Goal: Task Accomplishment & Management: Complete application form

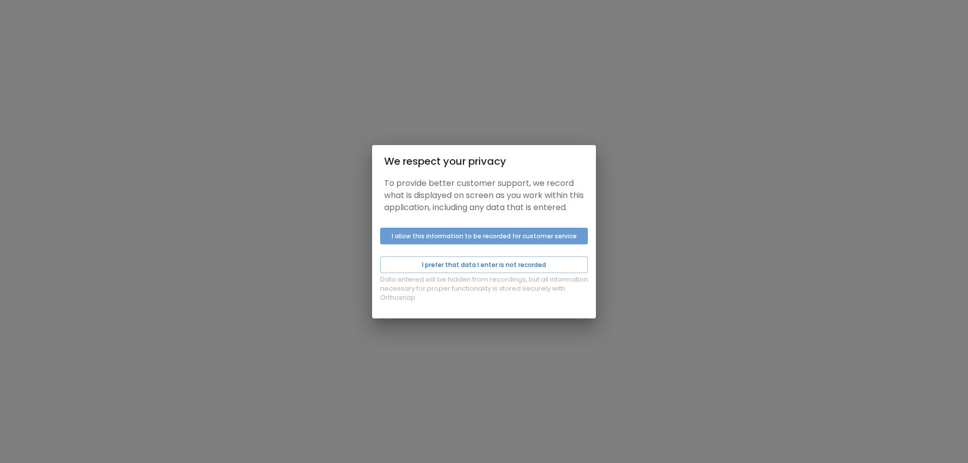
click at [584, 242] on button "I allow this information to be recorded for customer service" at bounding box center [484, 236] width 208 height 17
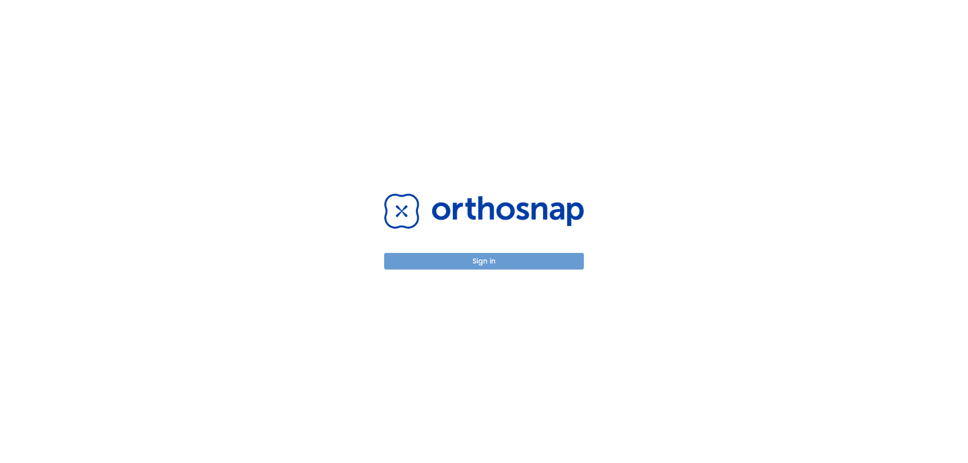
click at [510, 263] on button "Sign in" at bounding box center [484, 261] width 200 height 17
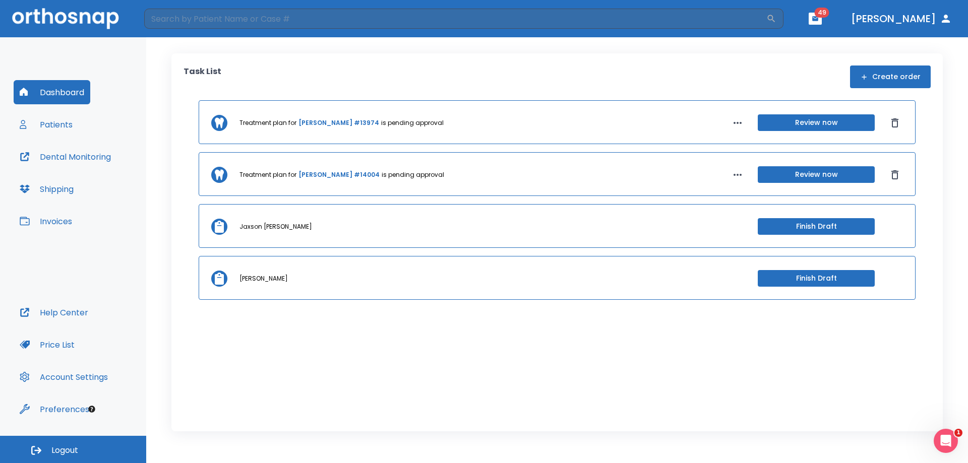
drag, startPoint x: 334, startPoint y: 276, endPoint x: 348, endPoint y: 277, distance: 13.7
click at [336, 275] on div "[PERSON_NAME]" at bounding box center [466, 278] width 454 height 9
click at [842, 281] on button "Finish Draft" at bounding box center [815, 278] width 117 height 17
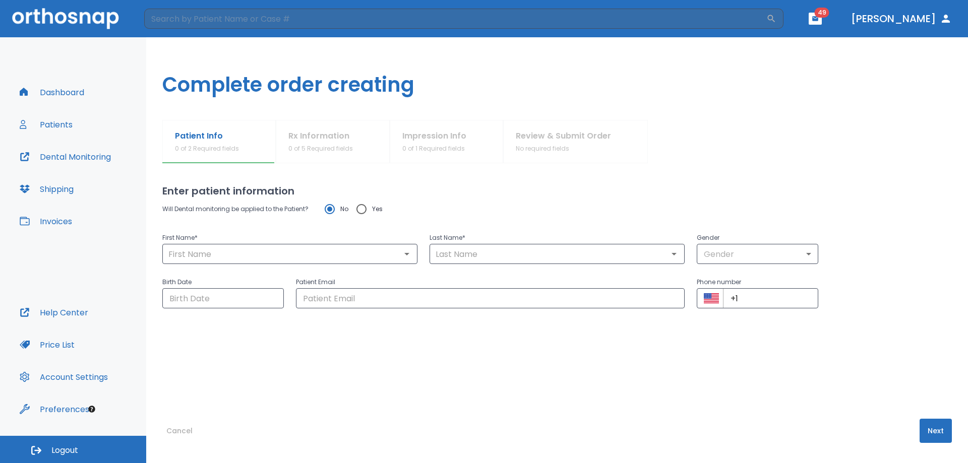
type input "[PERSON_NAME]"
type input "0"
type input "[DATE]"
type input "[EMAIL_ADDRESS][DOMAIN_NAME]"
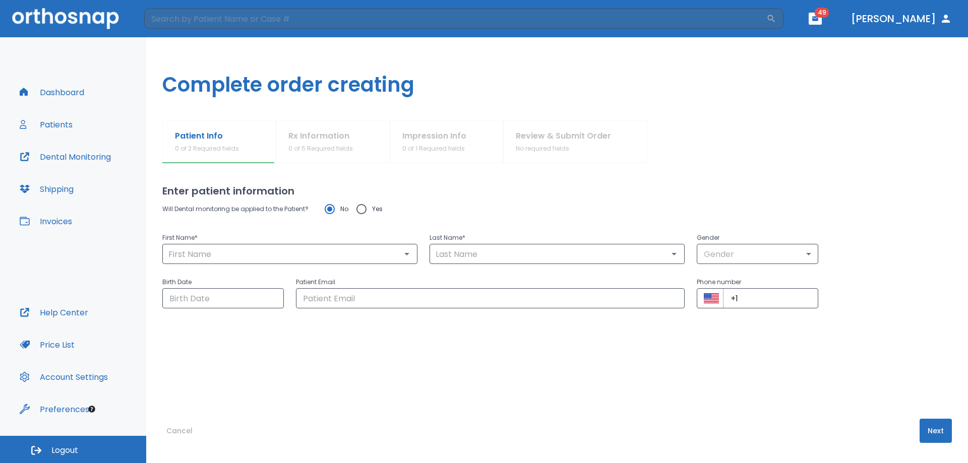
type input "[PHONE_NUMBER]"
radio input "false"
radio input "true"
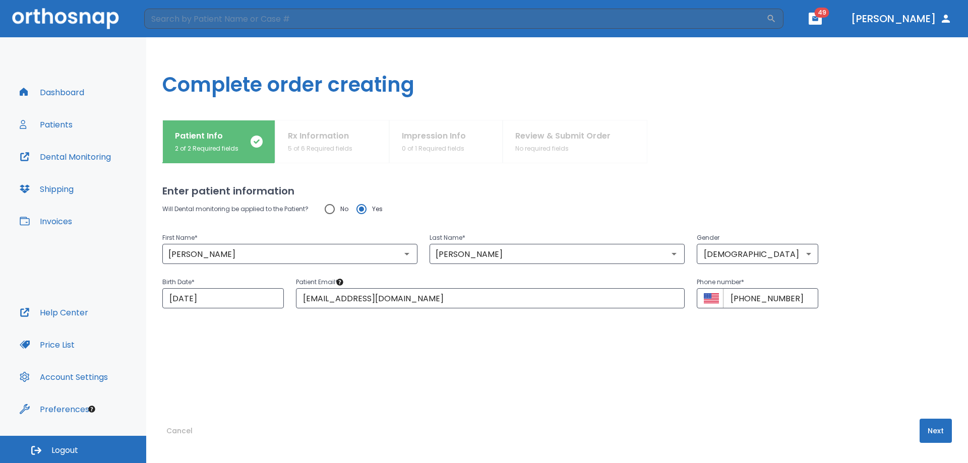
click at [932, 433] on button "Next" at bounding box center [935, 431] width 32 height 24
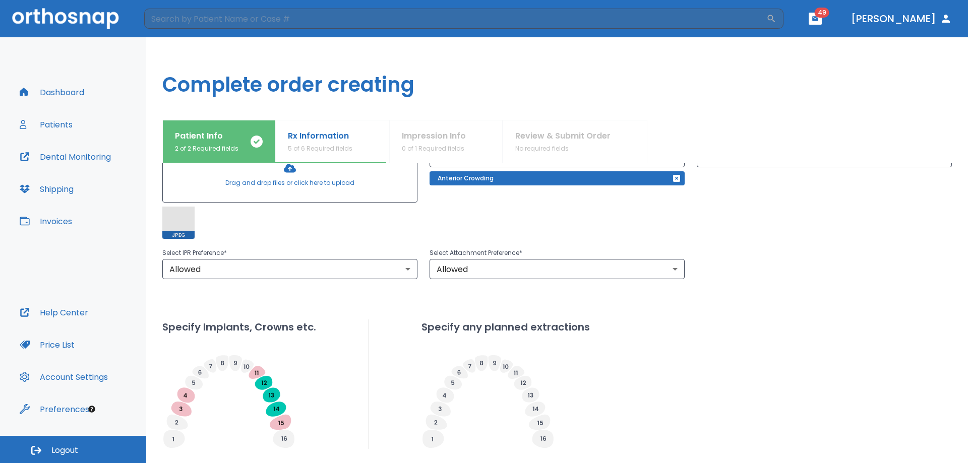
scroll to position [202, 0]
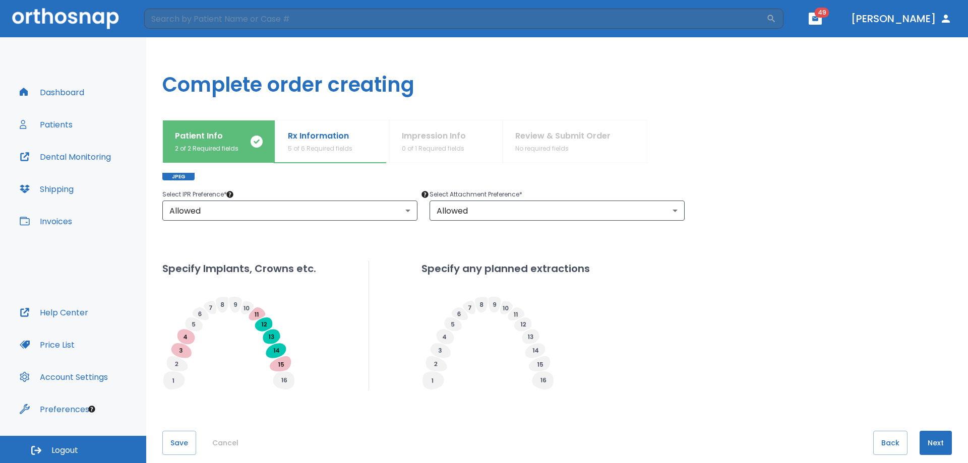
click at [939, 444] on button "Next" at bounding box center [935, 443] width 32 height 24
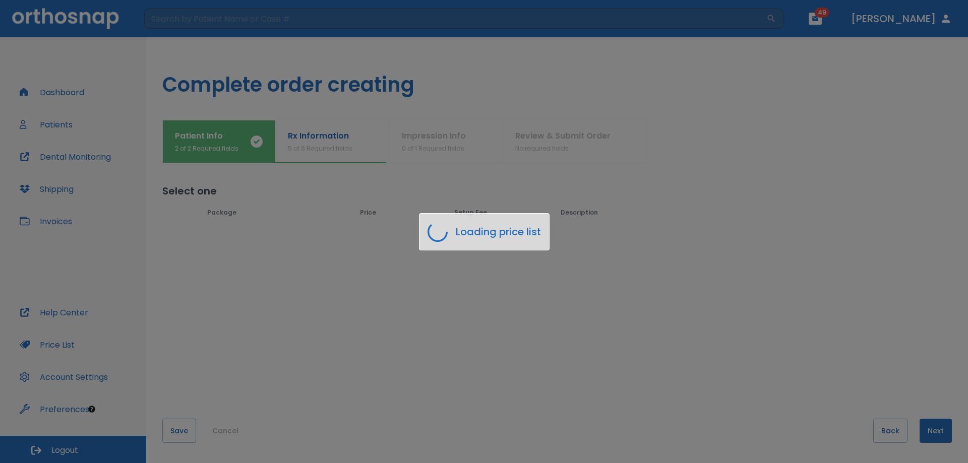
scroll to position [0, 0]
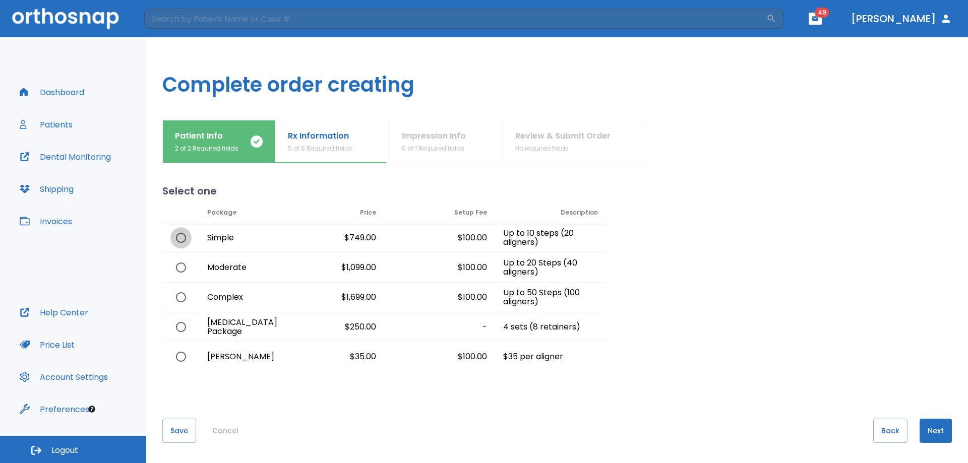
click at [178, 234] on input "radio" at bounding box center [180, 237] width 21 height 21
radio input "true"
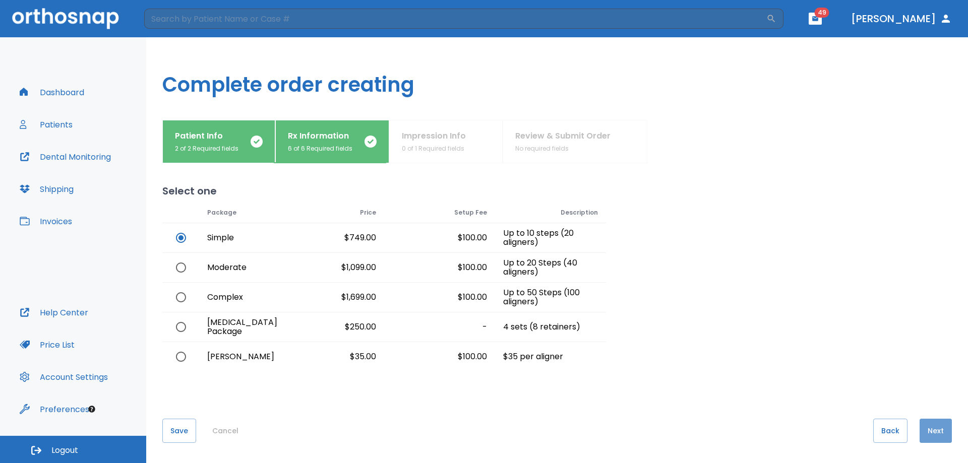
click at [934, 434] on button "Next" at bounding box center [935, 431] width 32 height 24
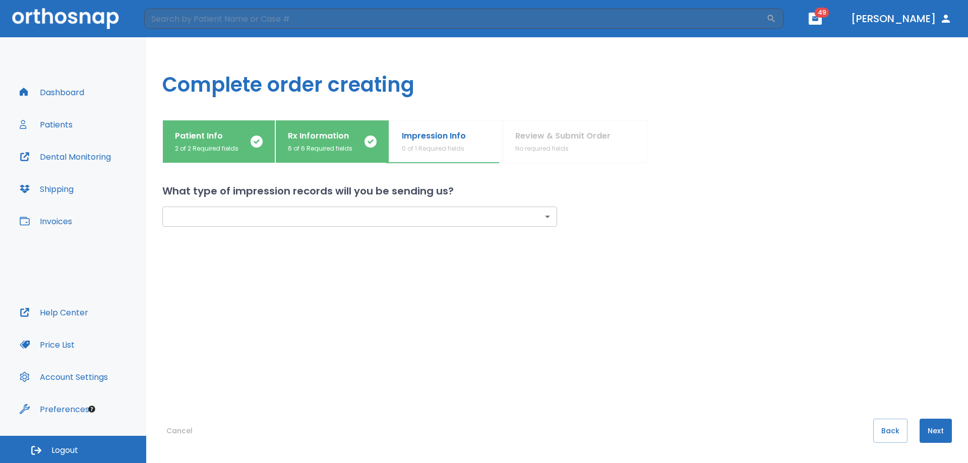
click at [542, 220] on body "​ 49 [PERSON_NAME] Dashboard Patients Dental Monitoring Shipping Invoices Help …" at bounding box center [484, 231] width 968 height 463
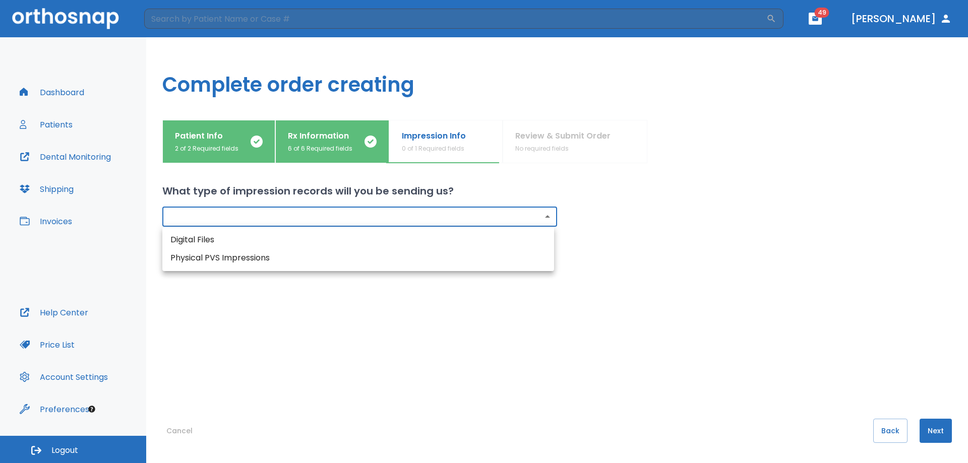
click at [185, 240] on li "Digital Files" at bounding box center [358, 240] width 392 height 18
type input "digital"
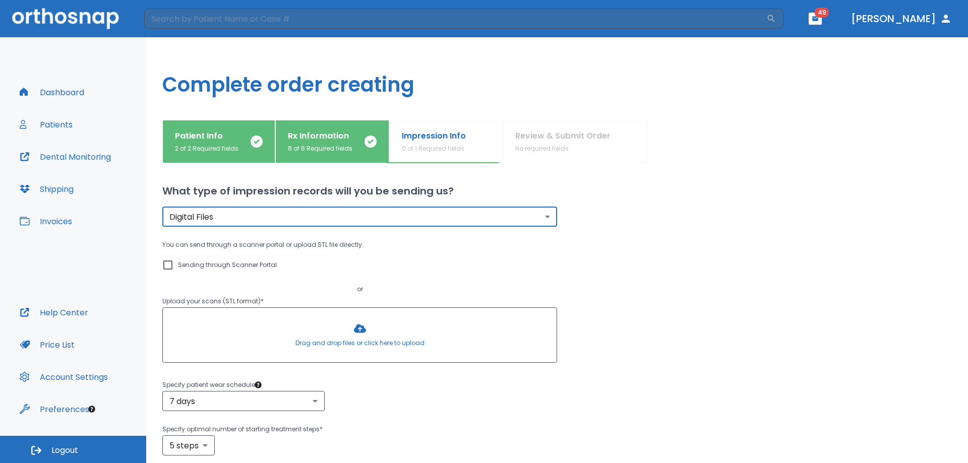
click at [169, 262] on input "Sending through Scanner Portal" at bounding box center [168, 265] width 12 height 12
checkbox input "true"
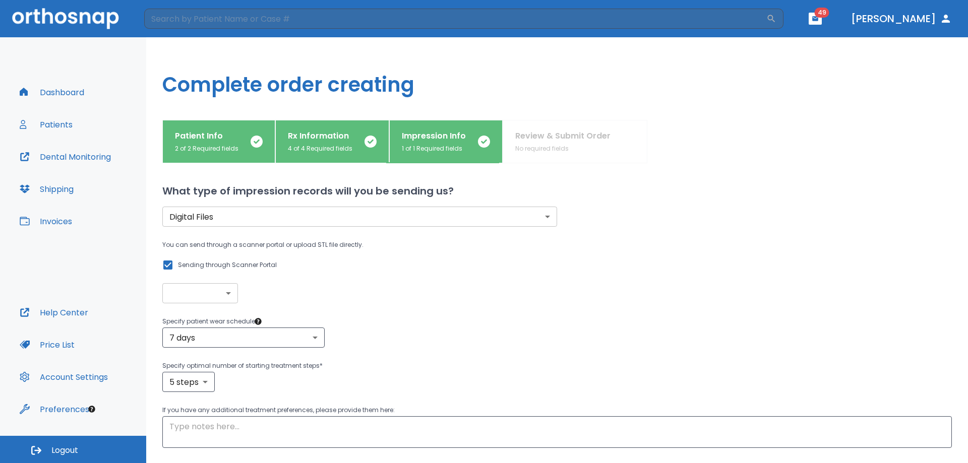
click at [225, 294] on body "​ 49 [PERSON_NAME] Dashboard Patients Dental Monitoring Shipping Invoices Help …" at bounding box center [484, 231] width 968 height 463
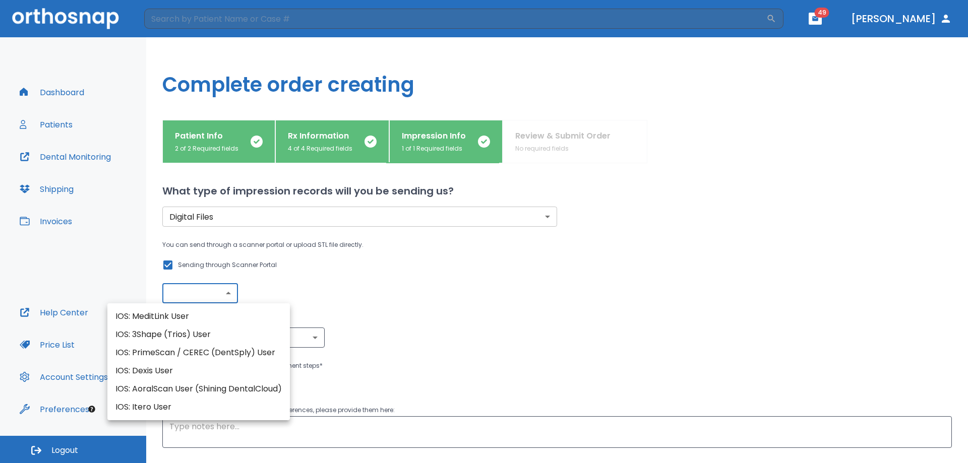
click at [172, 316] on li "IOS: MeditLink User" at bounding box center [198, 316] width 182 height 18
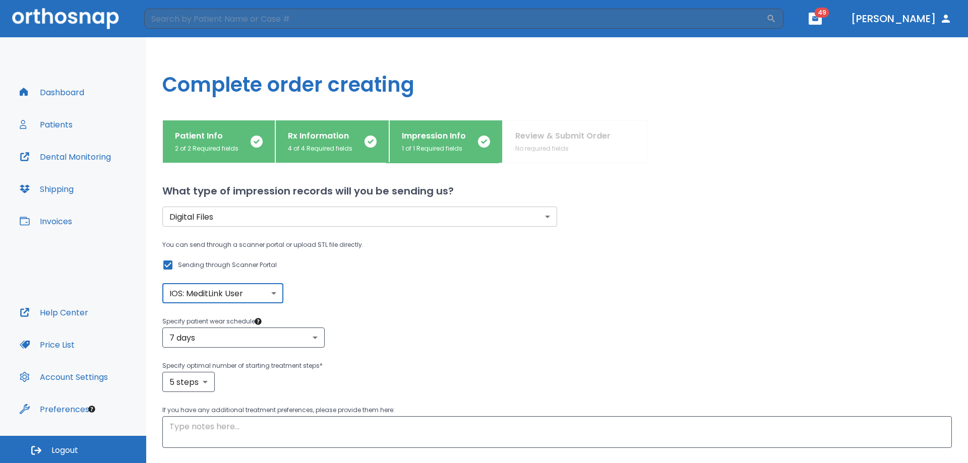
type input "IOS: MeditLink User"
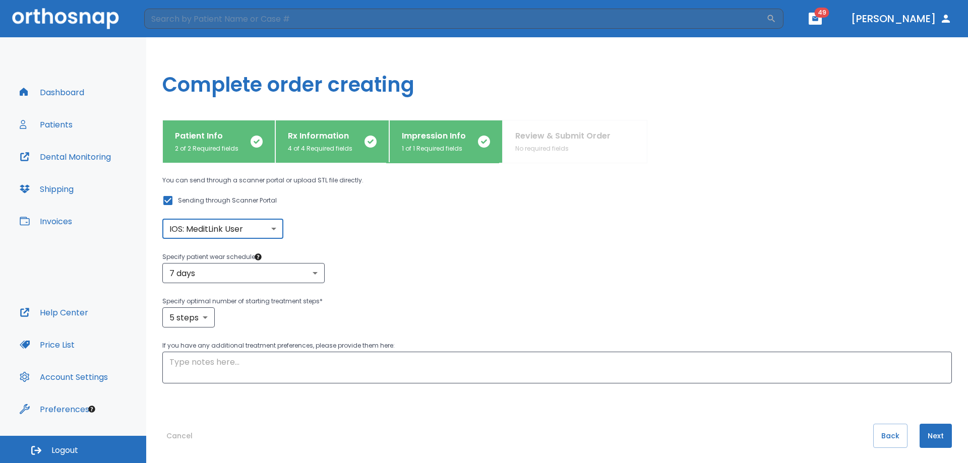
scroll to position [70, 0]
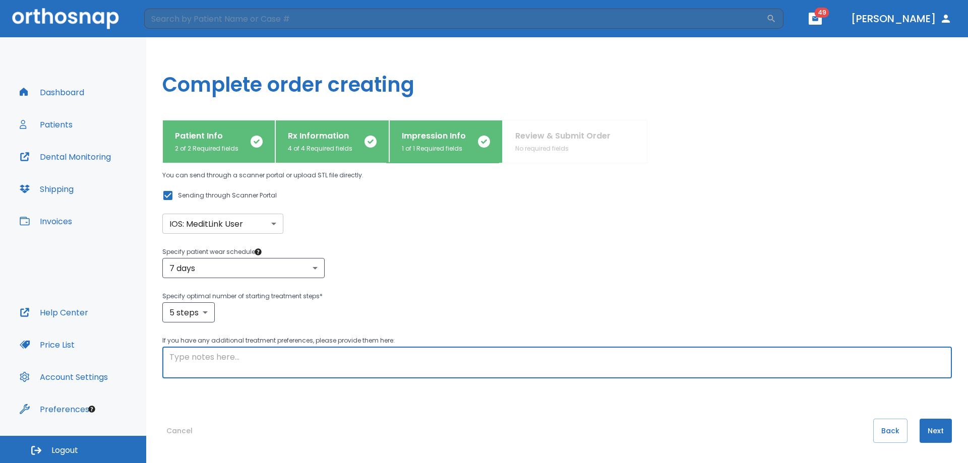
click at [277, 359] on textarea at bounding box center [556, 362] width 775 height 23
type textarea "[PERSON_NAME] patient Upper ortho snap"
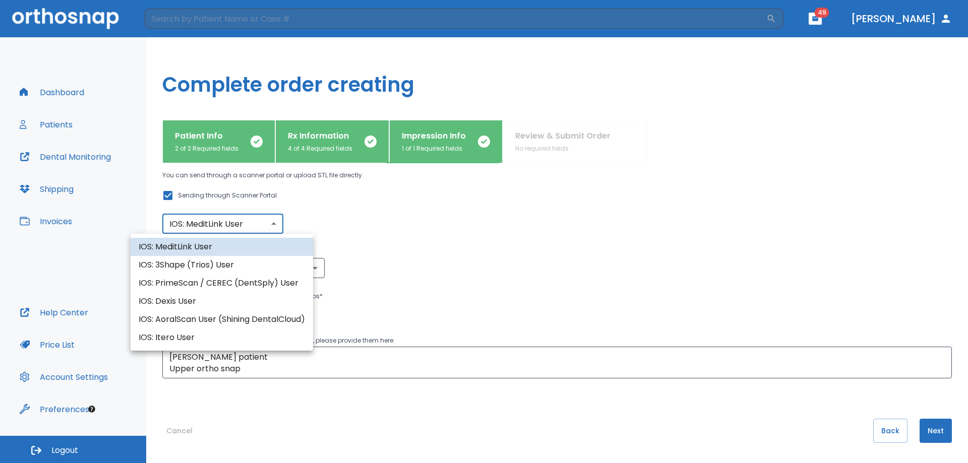
click at [273, 224] on body "​ 49 [PERSON_NAME] Dashboard Patients Dental Monitoring Shipping Invoices Help …" at bounding box center [484, 231] width 968 height 463
click at [209, 247] on li "IOS: MeditLink User" at bounding box center [222, 247] width 182 height 18
click at [279, 224] on body "​ 49 [PERSON_NAME] Dashboard Patients Dental Monitoring Shipping Invoices Help …" at bounding box center [484, 231] width 968 height 463
click at [279, 224] on div at bounding box center [484, 231] width 968 height 463
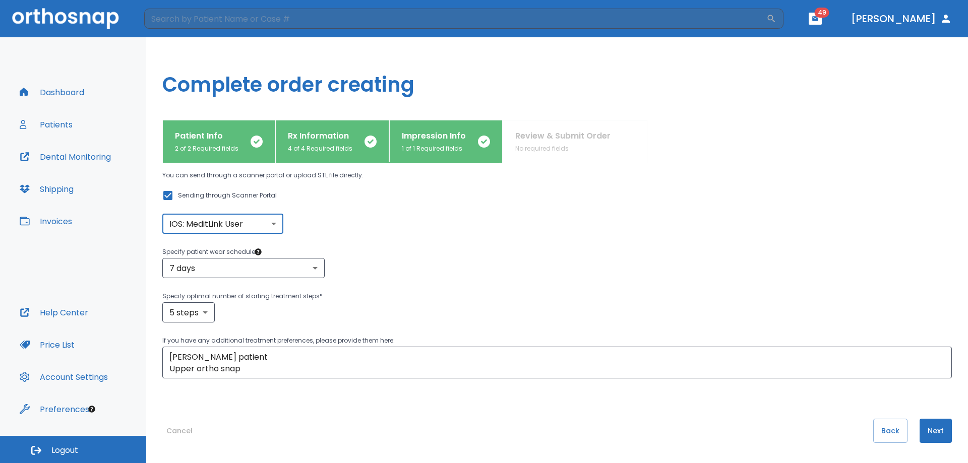
click at [929, 437] on button "Next" at bounding box center [935, 431] width 32 height 24
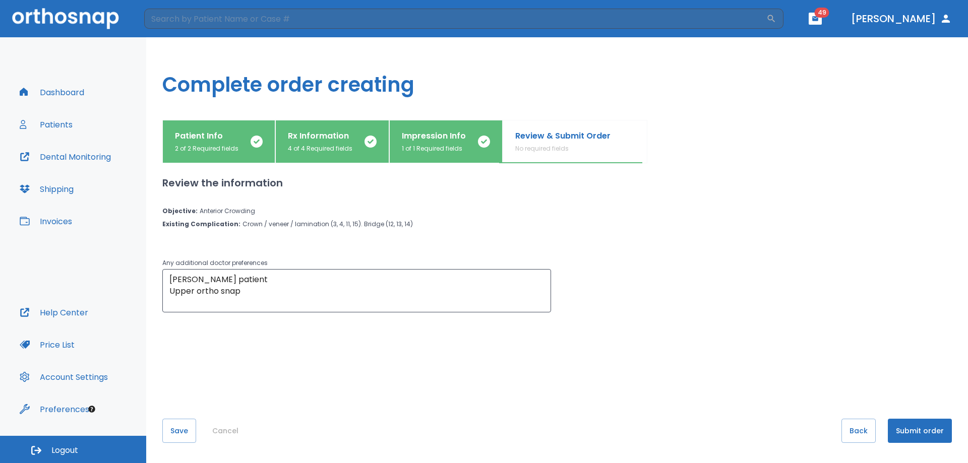
scroll to position [0, 0]
click at [923, 430] on button "Submit order" at bounding box center [920, 431] width 64 height 24
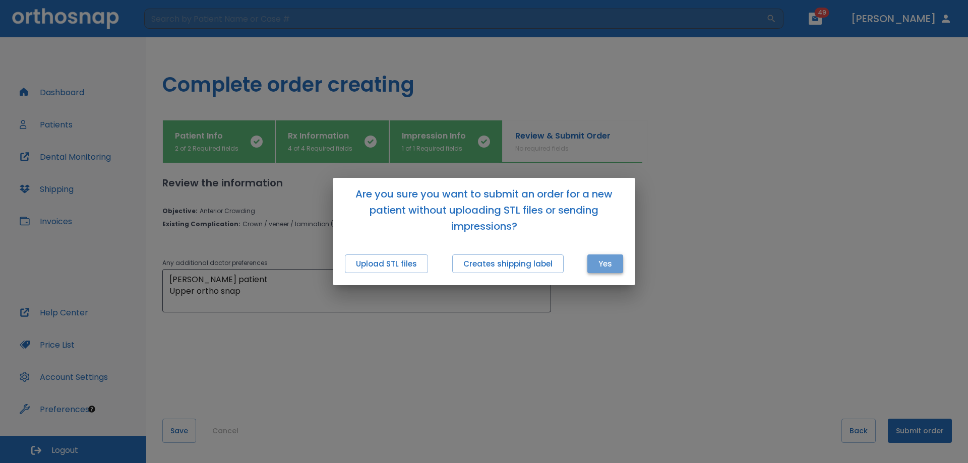
click at [617, 263] on button "Yes" at bounding box center [605, 264] width 36 height 19
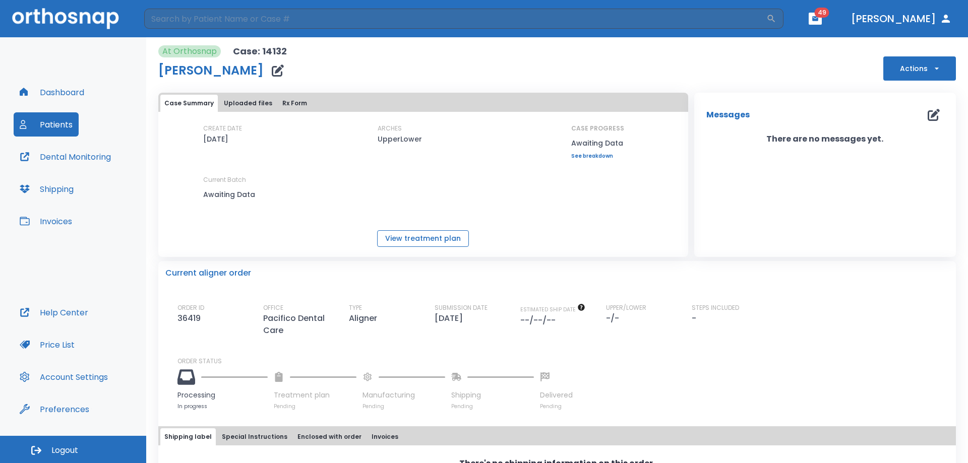
click at [454, 240] on button "View treatment plan" at bounding box center [423, 238] width 92 height 17
click at [247, 101] on button "Uploaded files" at bounding box center [248, 103] width 56 height 17
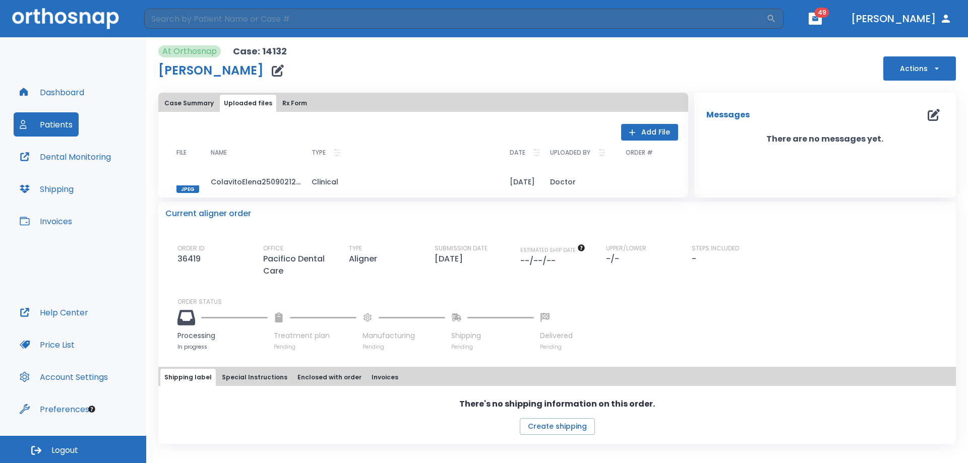
click at [290, 104] on button "Rx Form" at bounding box center [294, 103] width 33 height 17
